Goal: Use online tool/utility: Utilize a website feature to perform a specific function

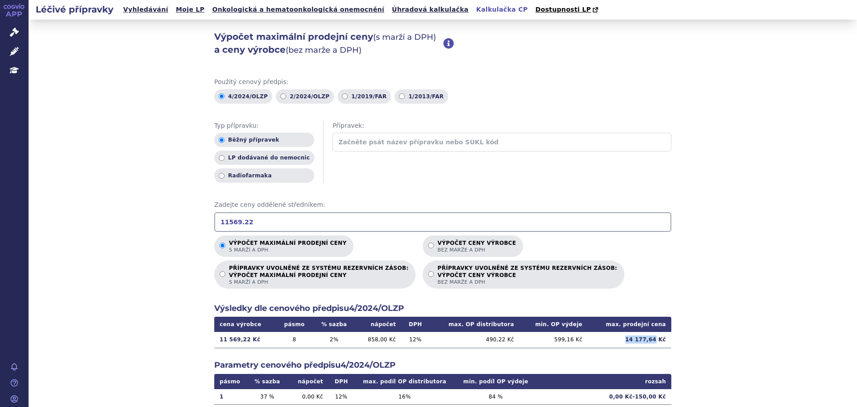
scroll to position [13, 0]
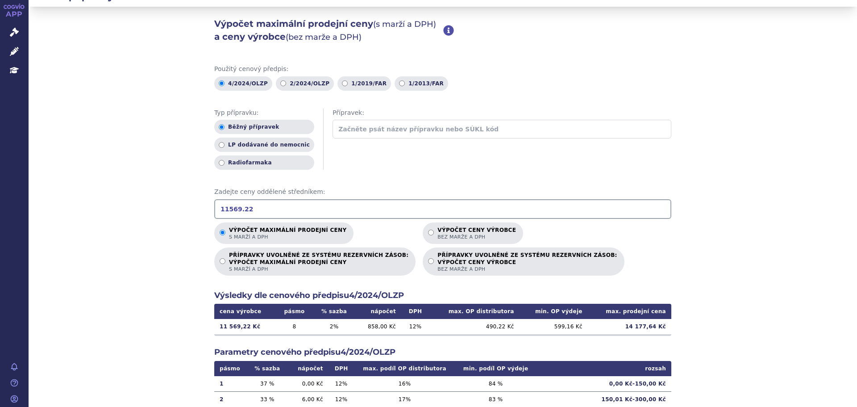
click at [330, 209] on input "11569.22" at bounding box center [442, 209] width 457 height 20
type input "11569.22"
click at [557, 225] on li "Výpočet ceny výrobce bez marže a DPH" at bounding box center [523, 232] width 201 height 21
